Goal: Task Accomplishment & Management: Use online tool/utility

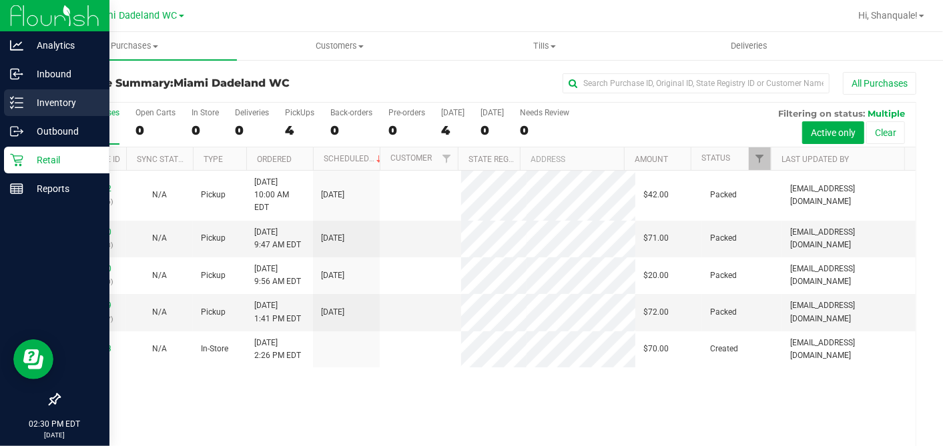
click at [9, 110] on div "Inventory" at bounding box center [56, 102] width 105 height 27
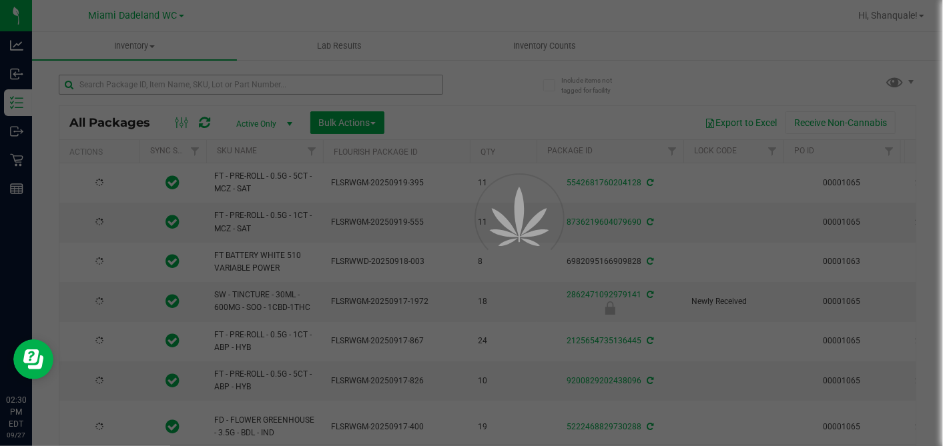
click at [145, 86] on div at bounding box center [471, 223] width 943 height 446
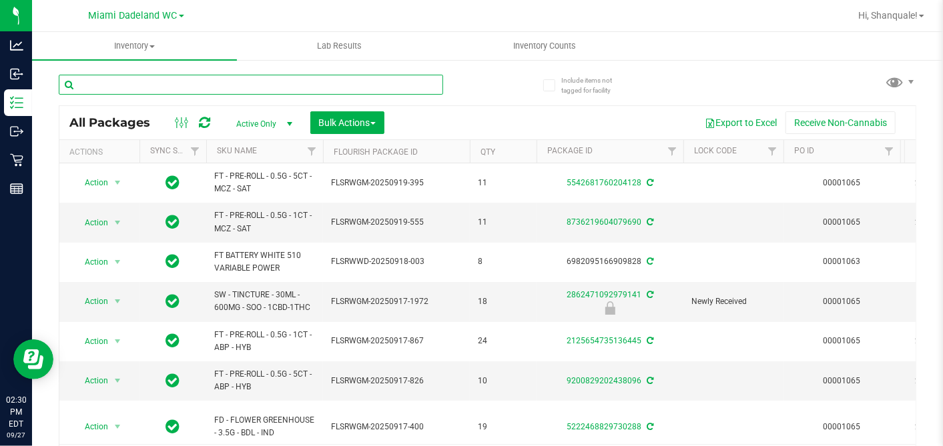
click at [145, 86] on input "text" at bounding box center [251, 85] width 384 height 20
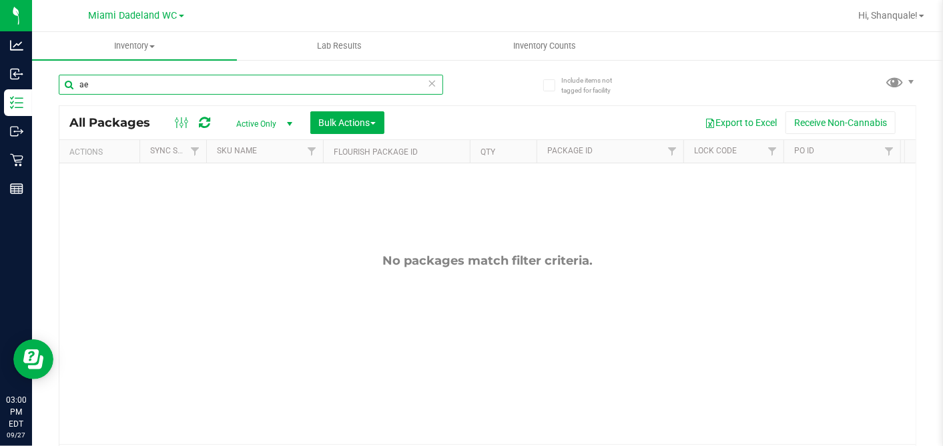
type input "a"
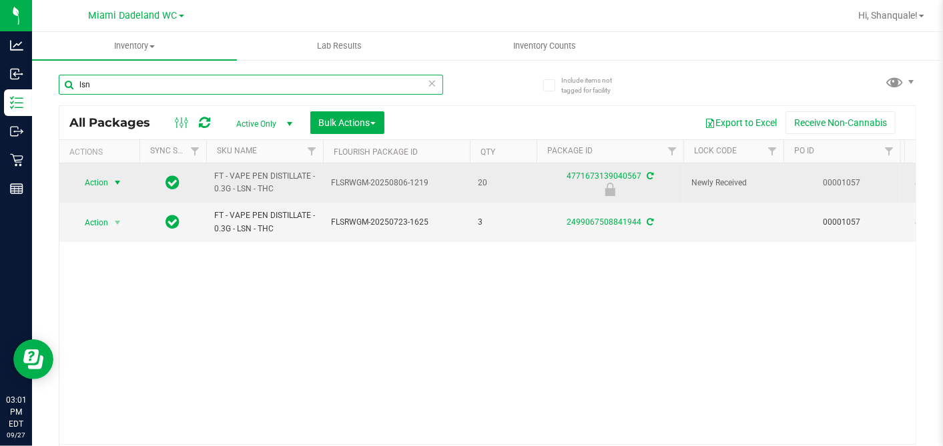
type input "lsn"
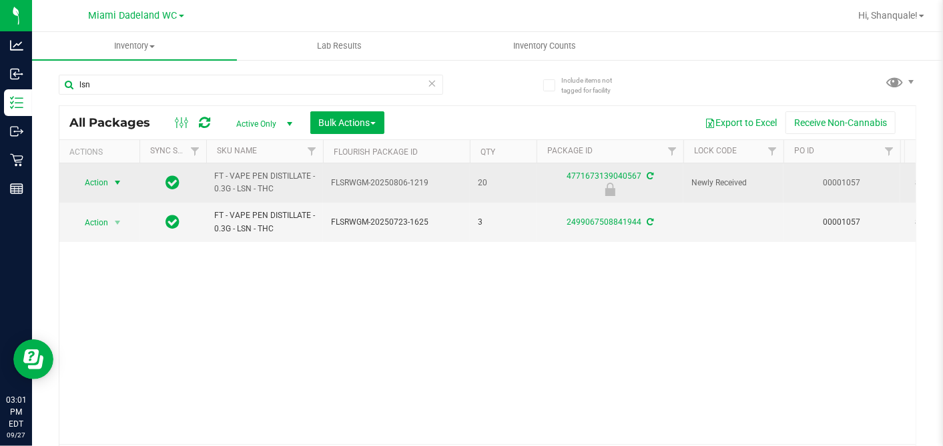
click at [102, 180] on span "Action" at bounding box center [91, 182] width 36 height 19
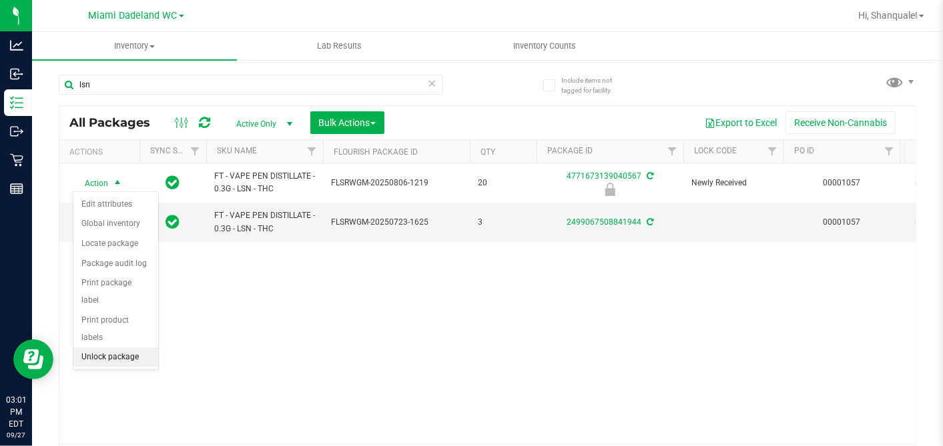
click at [115, 348] on li "Unlock package" at bounding box center [115, 358] width 85 height 20
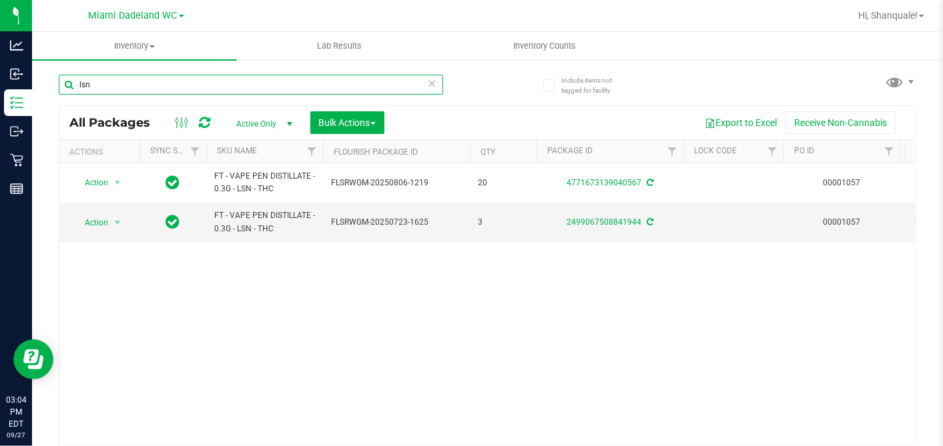
click at [221, 78] on input "lsn" at bounding box center [251, 85] width 384 height 20
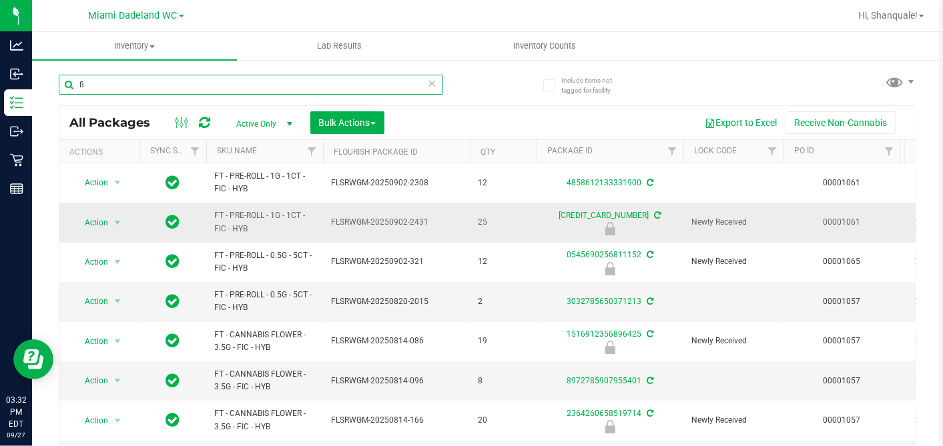
type input "f"
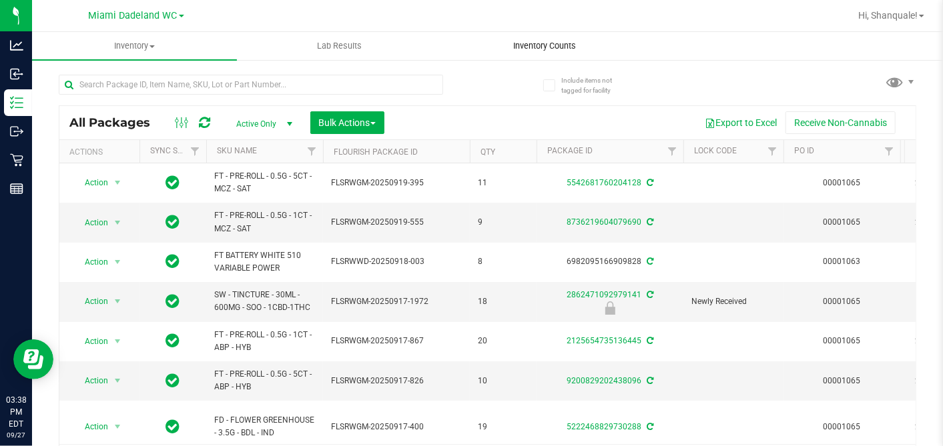
click at [564, 41] on span "Inventory Counts" at bounding box center [544, 46] width 99 height 12
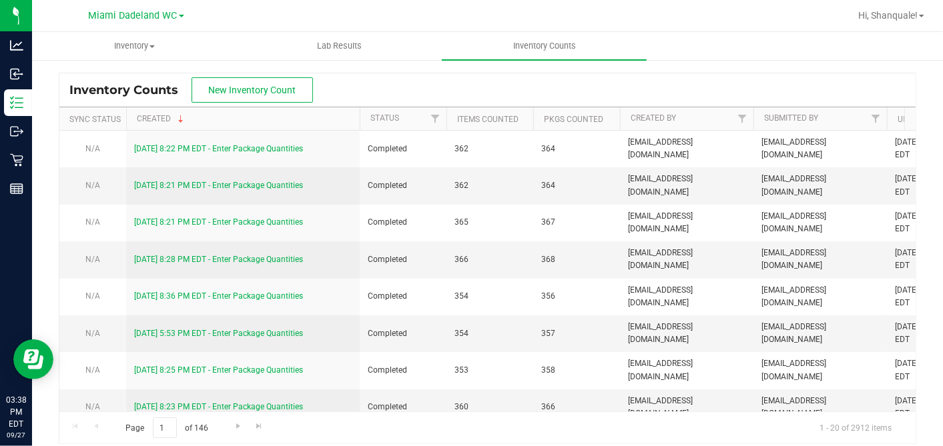
click at [110, 123] on th "Sync Status" at bounding box center [92, 118] width 67 height 23
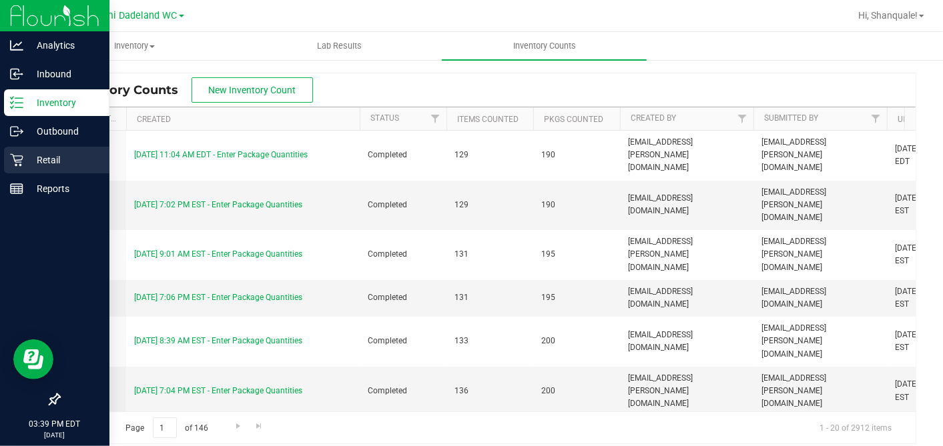
click at [31, 155] on p "Retail" at bounding box center [63, 160] width 80 height 16
